Goal: Task Accomplishment & Management: Use online tool/utility

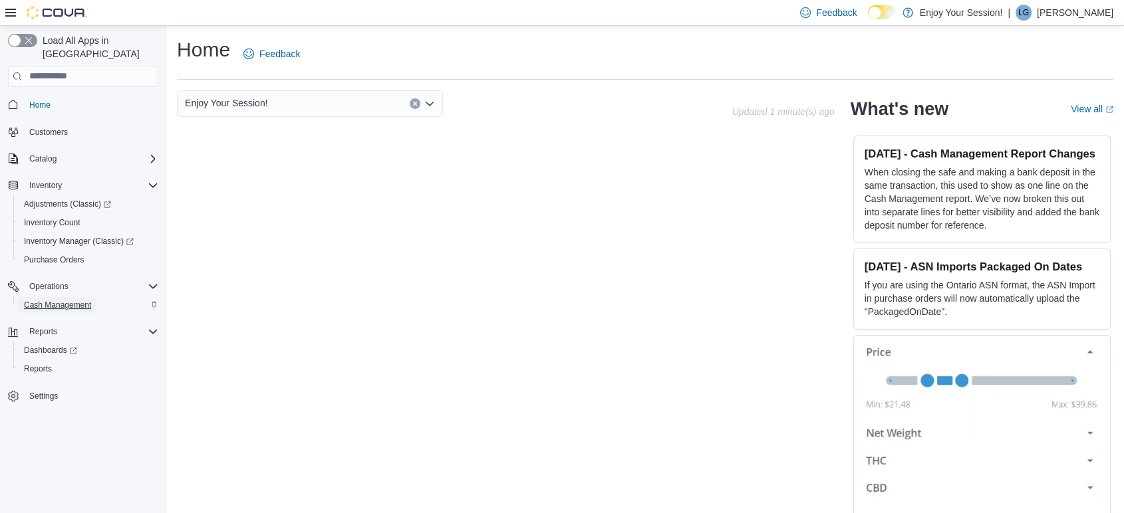
click at [54, 300] on span "Cash Management" at bounding box center [57, 305] width 67 height 11
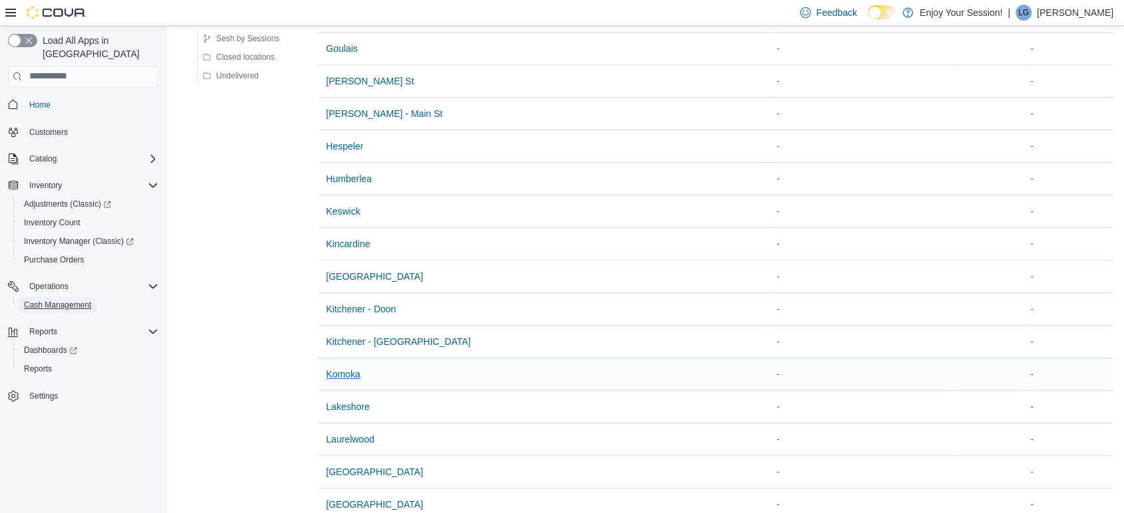
scroll to position [739, 0]
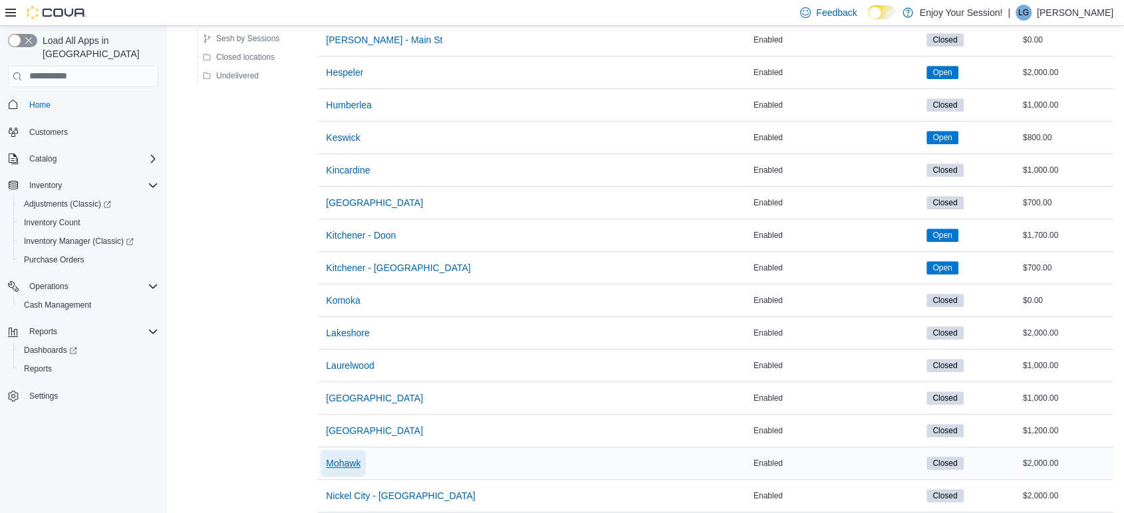
click at [343, 464] on span "Mohawk" at bounding box center [343, 463] width 35 height 13
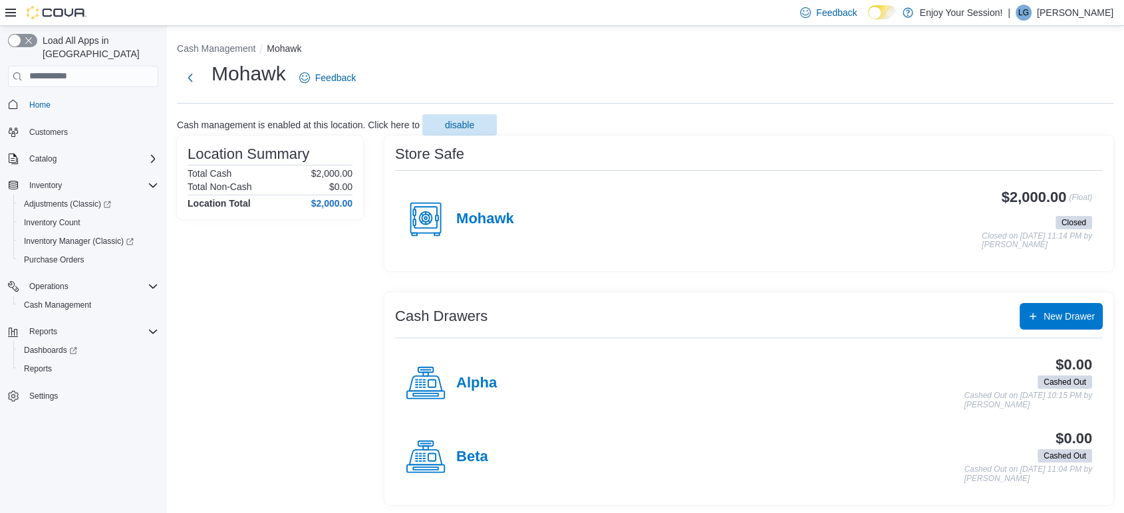
click at [472, 235] on div "Mohawk" at bounding box center [460, 220] width 108 height 40
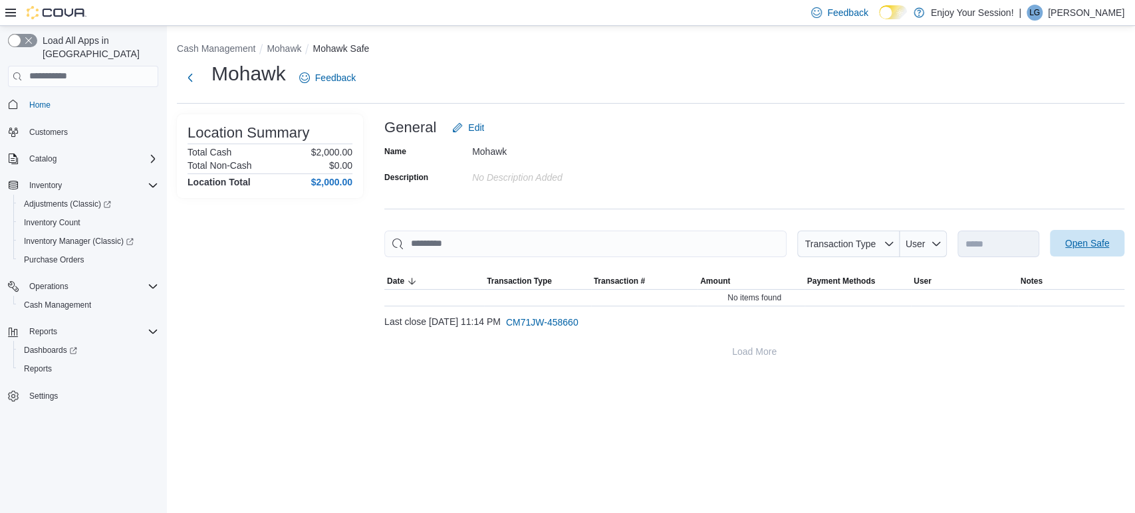
click at [1096, 249] on span "Open Safe" at bounding box center [1088, 243] width 45 height 13
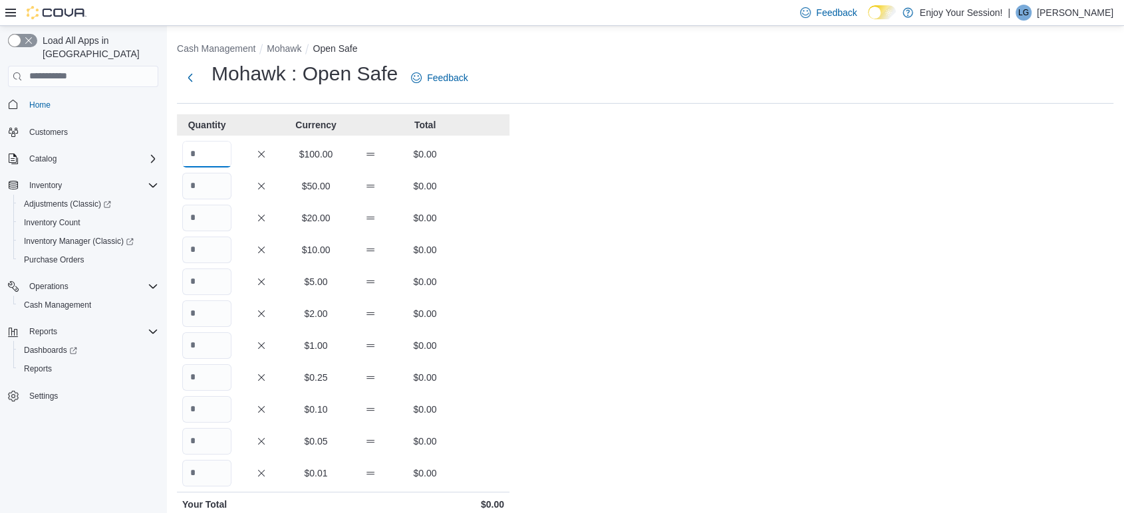
click at [217, 154] on input "Quantity" at bounding box center [206, 154] width 49 height 27
type input "**"
click at [469, 170] on div "Quantity Currency Total ** $100.00 $2,000.00 $50.00 $0.00 $20.00 $0.00 $10.00 $…" at bounding box center [343, 411] width 333 height 595
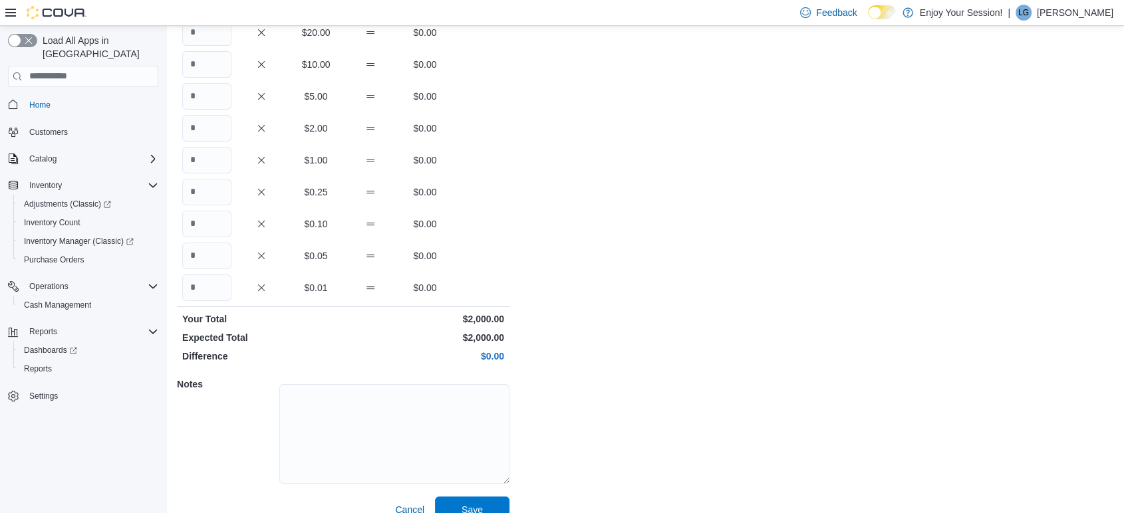
scroll to position [206, 0]
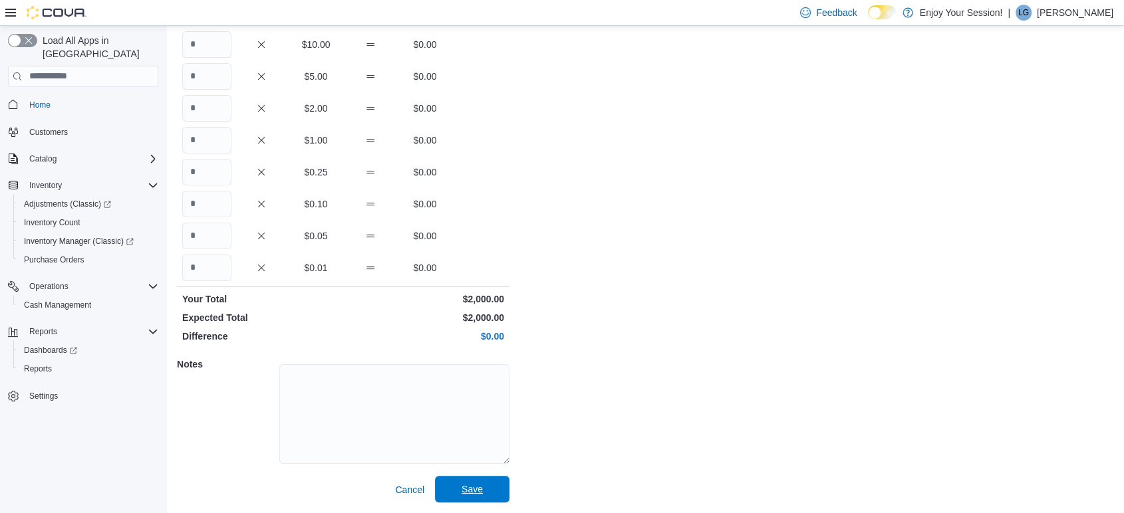
click at [456, 486] on span "Save" at bounding box center [472, 489] width 59 height 27
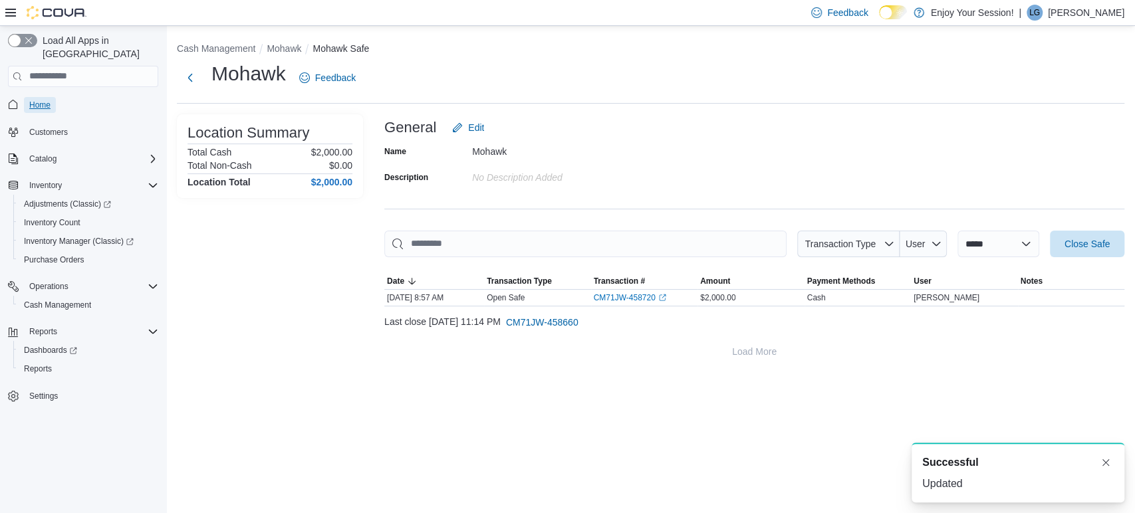
click at [48, 97] on span "Home" at bounding box center [39, 105] width 21 height 16
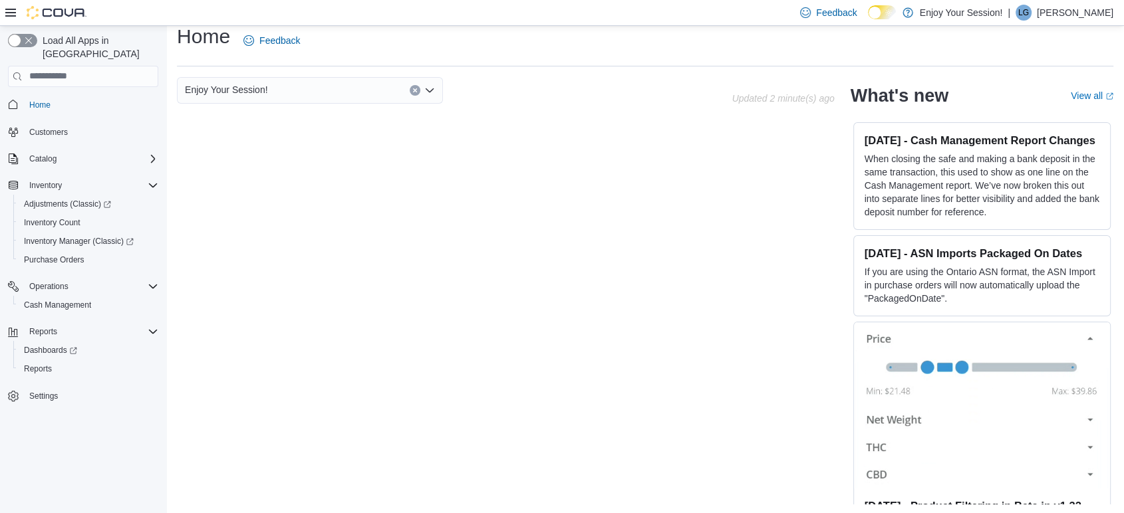
scroll to position [15, 0]
